Goal: Task Accomplishment & Management: Use online tool/utility

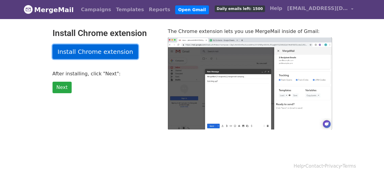
click at [101, 53] on link "Install Chrome extension" at bounding box center [95, 52] width 86 height 15
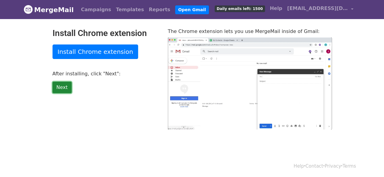
click at [63, 87] on link "Next" at bounding box center [61, 88] width 19 height 12
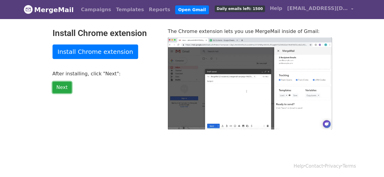
type input "56.12"
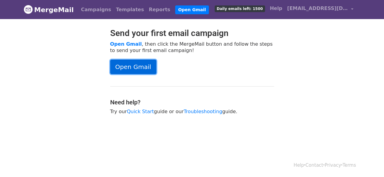
click at [144, 67] on link "Open Gmail" at bounding box center [133, 67] width 46 height 15
